Goal: Task Accomplishment & Management: Complete application form

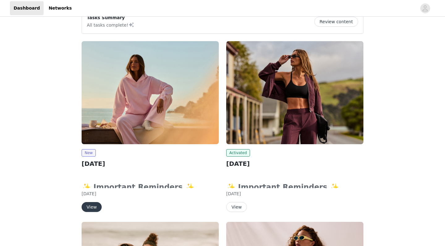
scroll to position [62, 0]
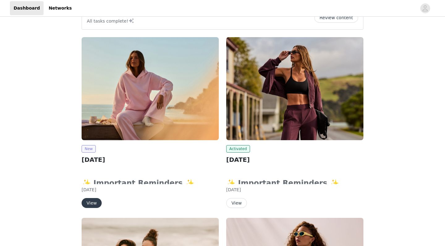
click at [90, 148] on span "New" at bounding box center [89, 148] width 14 height 7
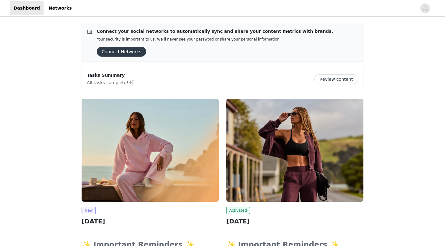
scroll to position [0, 0]
click at [155, 134] on img at bounding box center [150, 150] width 137 height 103
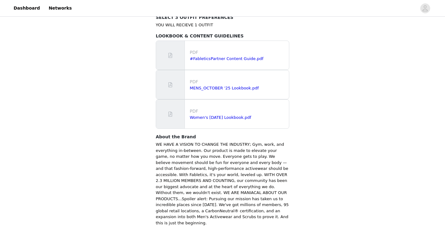
scroll to position [385, 0]
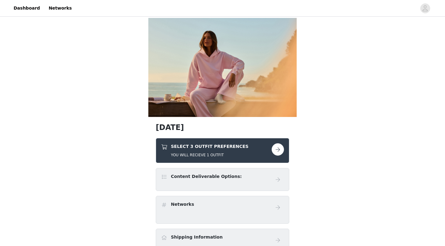
click at [188, 153] on h5 "YOU WILL RECIEVE 1 OUTFIT" at bounding box center [210, 155] width 78 height 6
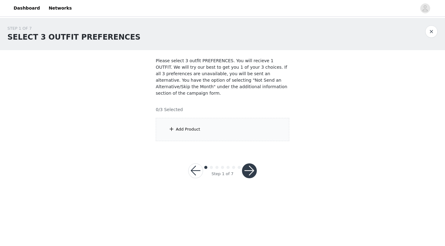
click at [208, 127] on div "Add Product" at bounding box center [223, 129] width 134 height 23
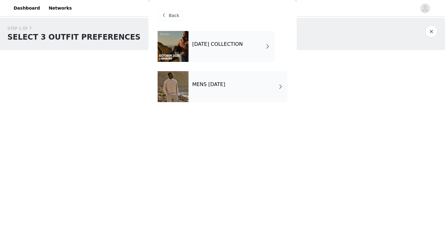
click at [210, 41] on div "OCTOBER 2025 COLLECTION" at bounding box center [232, 46] width 86 height 31
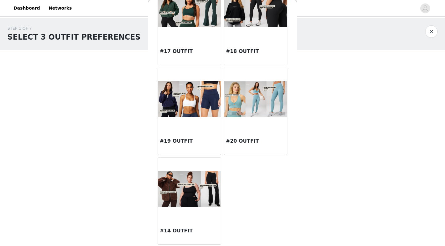
scroll to position [681, 0]
click at [186, 193] on img at bounding box center [189, 189] width 63 height 36
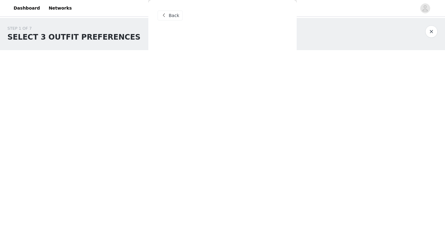
scroll to position [0, 0]
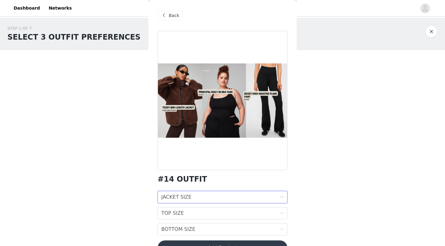
click at [181, 199] on div "JACKET SIZE" at bounding box center [176, 197] width 30 height 12
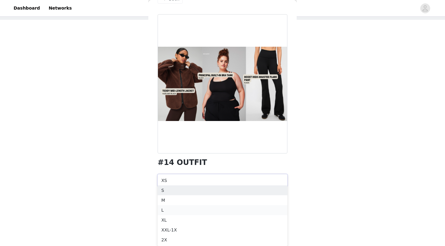
scroll to position [30, 0]
click at [165, 220] on div "XL" at bounding box center [222, 220] width 123 height 7
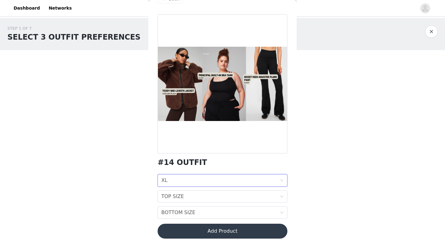
scroll to position [0, 0]
click at [179, 194] on div "TOP SIZE" at bounding box center [172, 197] width 23 height 12
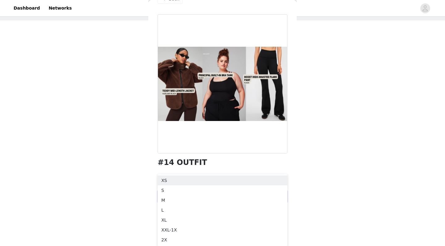
scroll to position [30, 0]
click at [163, 219] on div "XL" at bounding box center [222, 220] width 123 height 7
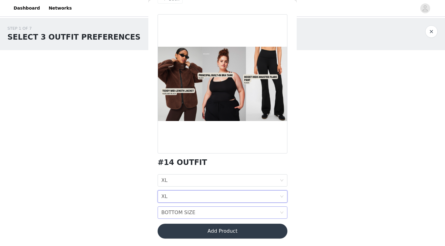
scroll to position [0, 0]
click at [170, 213] on div "BOTTOM SIZE" at bounding box center [178, 213] width 34 height 12
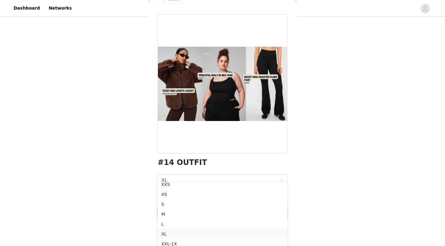
scroll to position [4, 0]
click at [164, 232] on div "XL" at bounding box center [222, 233] width 123 height 7
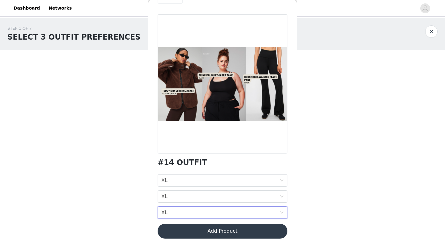
scroll to position [0, 0]
click at [174, 212] on div "BOTTOM SIZE XL" at bounding box center [220, 213] width 118 height 12
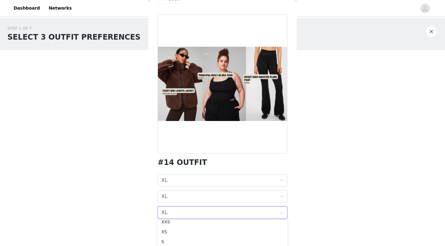
click at [174, 212] on div "BOTTOM SIZE XL" at bounding box center [220, 213] width 118 height 12
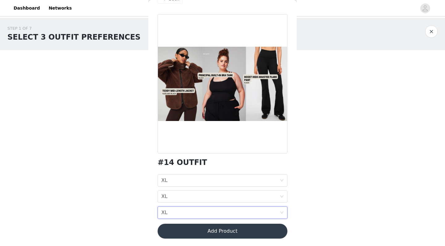
click at [174, 212] on div "BOTTOM SIZE XL" at bounding box center [220, 213] width 118 height 12
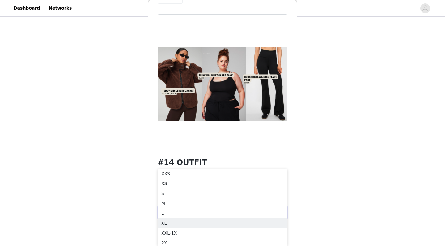
scroll to position [51, 0]
click at [166, 234] on div "XXL-1X" at bounding box center [222, 233] width 123 height 7
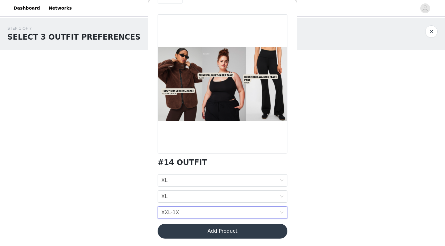
scroll to position [0, 0]
click at [169, 232] on button "Add Product" at bounding box center [223, 231] width 130 height 15
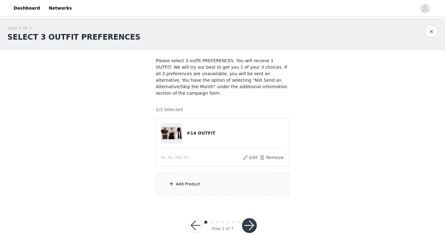
click at [178, 184] on div "Add Product" at bounding box center [188, 184] width 24 height 6
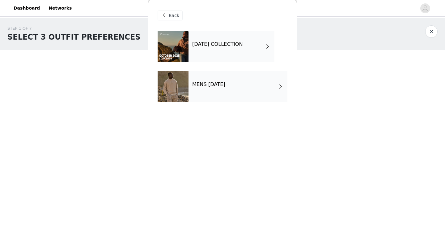
click at [196, 42] on h4 "OCTOBER 2025 COLLECTION" at bounding box center [217, 44] width 51 height 6
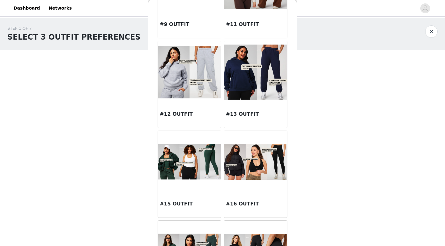
scroll to position [439, 0]
click at [189, 162] on img at bounding box center [189, 162] width 63 height 36
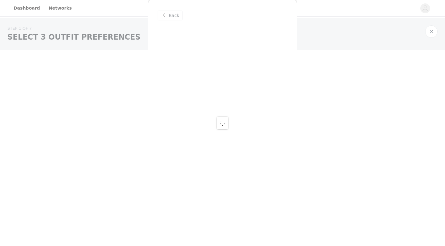
scroll to position [0, 0]
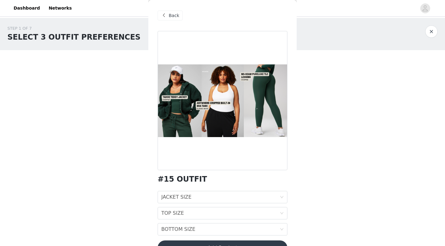
click at [169, 15] on span "Back" at bounding box center [174, 15] width 11 height 6
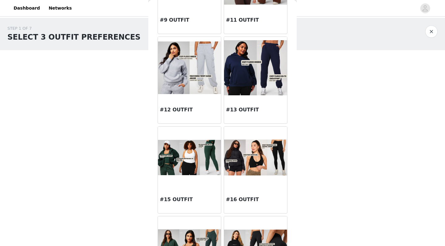
scroll to position [447, 0]
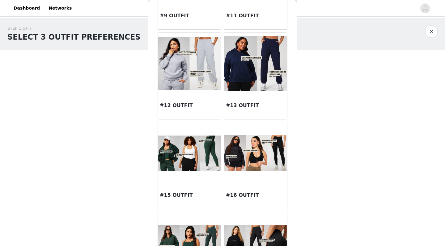
click at [191, 158] on img at bounding box center [189, 153] width 63 height 36
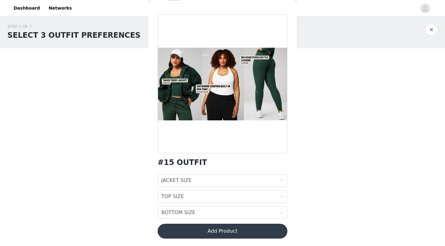
scroll to position [2, 0]
click at [281, 180] on icon "icon: down" at bounding box center [282, 180] width 3 height 2
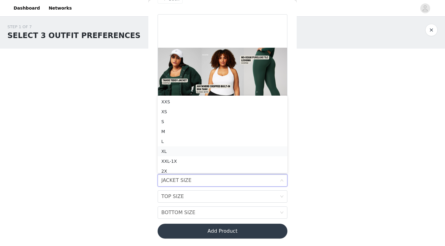
click at [165, 150] on div "XL" at bounding box center [222, 151] width 123 height 7
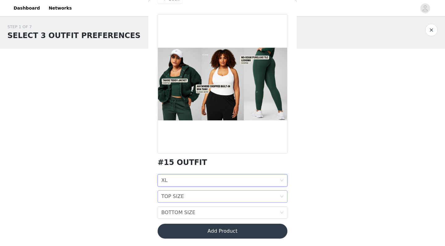
click at [283, 195] on icon "icon: down" at bounding box center [282, 197] width 4 height 4
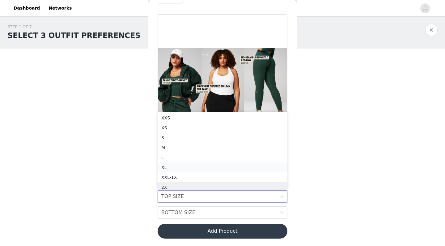
scroll to position [3, 0]
click at [165, 166] on div "XL" at bounding box center [222, 164] width 123 height 7
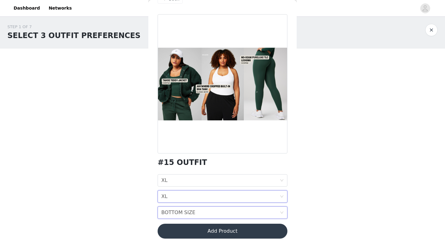
click at [280, 211] on icon "icon: down" at bounding box center [282, 213] width 4 height 4
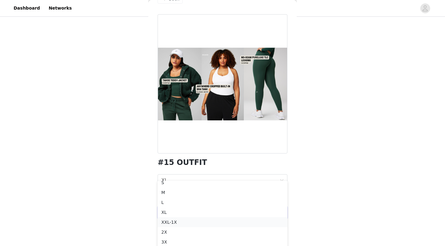
scroll to position [24, 0]
click at [167, 220] on div "XXL-1X" at bounding box center [222, 222] width 123 height 7
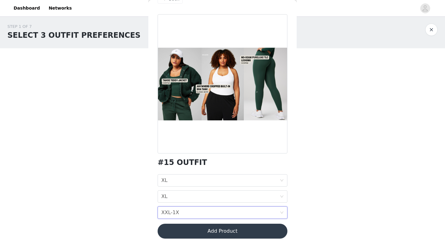
scroll to position [2, 0]
click at [179, 229] on button "Add Product" at bounding box center [223, 231] width 130 height 15
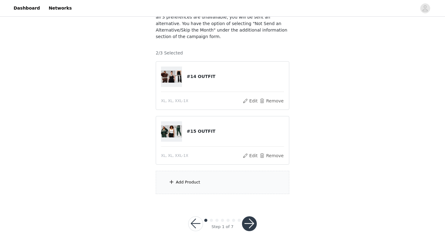
scroll to position [56, 0]
click at [186, 180] on div "Add Product" at bounding box center [188, 182] width 24 height 6
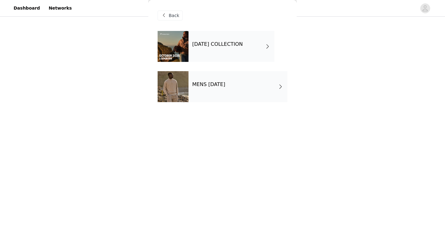
click at [212, 44] on h4 "OCTOBER 2025 COLLECTION" at bounding box center [217, 44] width 51 height 6
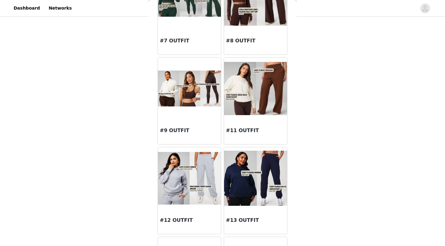
scroll to position [337, 0]
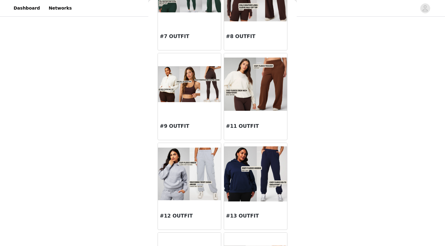
click at [253, 178] on img at bounding box center [255, 173] width 63 height 55
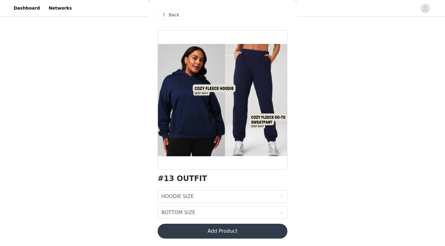
scroll to position [1, 0]
click at [282, 196] on icon "icon: down" at bounding box center [282, 197] width 4 height 4
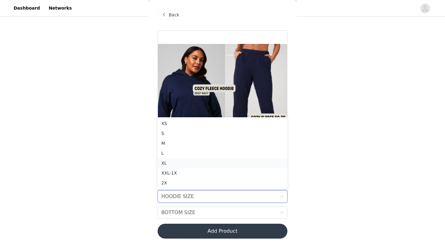
click at [166, 162] on div "XL" at bounding box center [222, 163] width 123 height 7
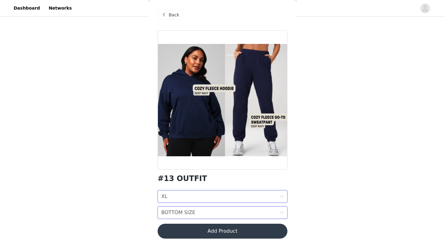
click at [191, 209] on div "BOTTOM SIZE" at bounding box center [178, 213] width 34 height 12
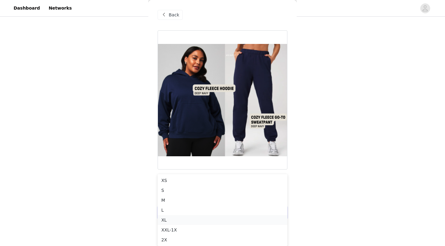
scroll to position [102, 0]
click at [166, 229] on div "XXL-1X" at bounding box center [222, 229] width 123 height 7
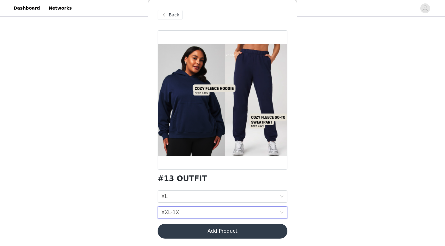
scroll to position [56, 0]
click at [193, 233] on button "Add Product" at bounding box center [223, 231] width 130 height 15
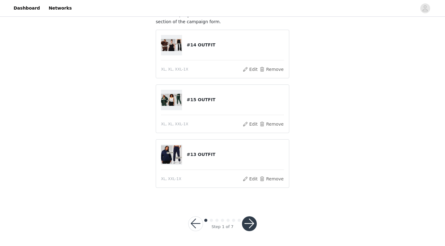
scroll to position [71, 0]
click at [247, 220] on button "button" at bounding box center [249, 224] width 15 height 15
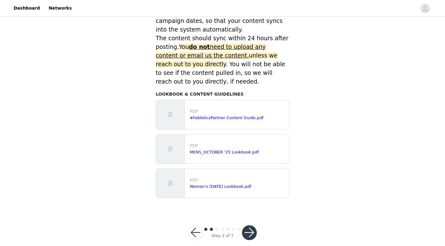
scroll to position [271, 0]
click at [251, 226] on button "button" at bounding box center [249, 233] width 15 height 15
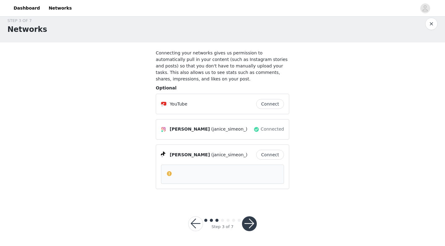
scroll to position [7, 0]
click at [249, 221] on button "button" at bounding box center [249, 224] width 15 height 15
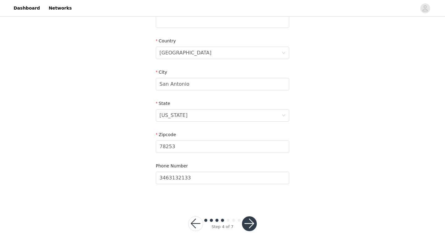
scroll to position [176, 0]
click at [247, 223] on button "button" at bounding box center [249, 224] width 15 height 15
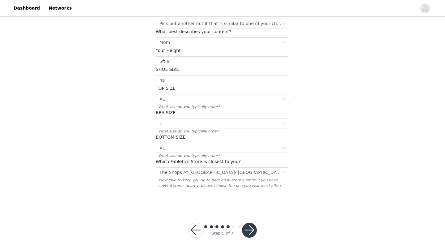
scroll to position [87, 0]
click at [248, 223] on button "button" at bounding box center [249, 230] width 15 height 15
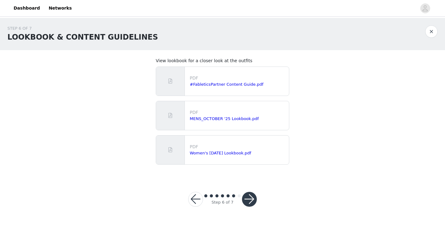
click at [248, 200] on button "button" at bounding box center [249, 199] width 15 height 15
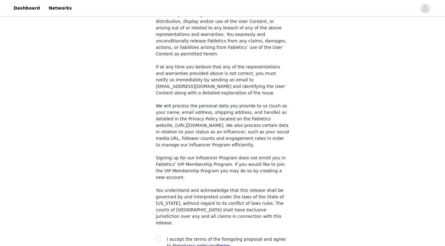
scroll to position [456, 0]
click at [158, 237] on input "checkbox" at bounding box center [158, 239] width 4 height 4
checkbox input "true"
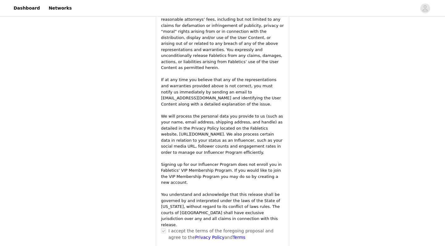
scroll to position [900, 0]
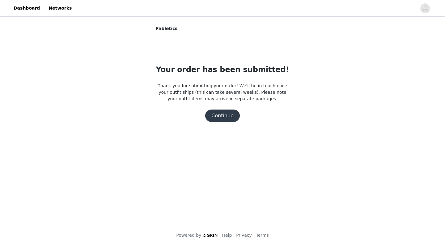
scroll to position [0, 0]
click at [217, 115] on button "Continue" at bounding box center [222, 116] width 35 height 12
